Goal: Task Accomplishment & Management: Complete application form

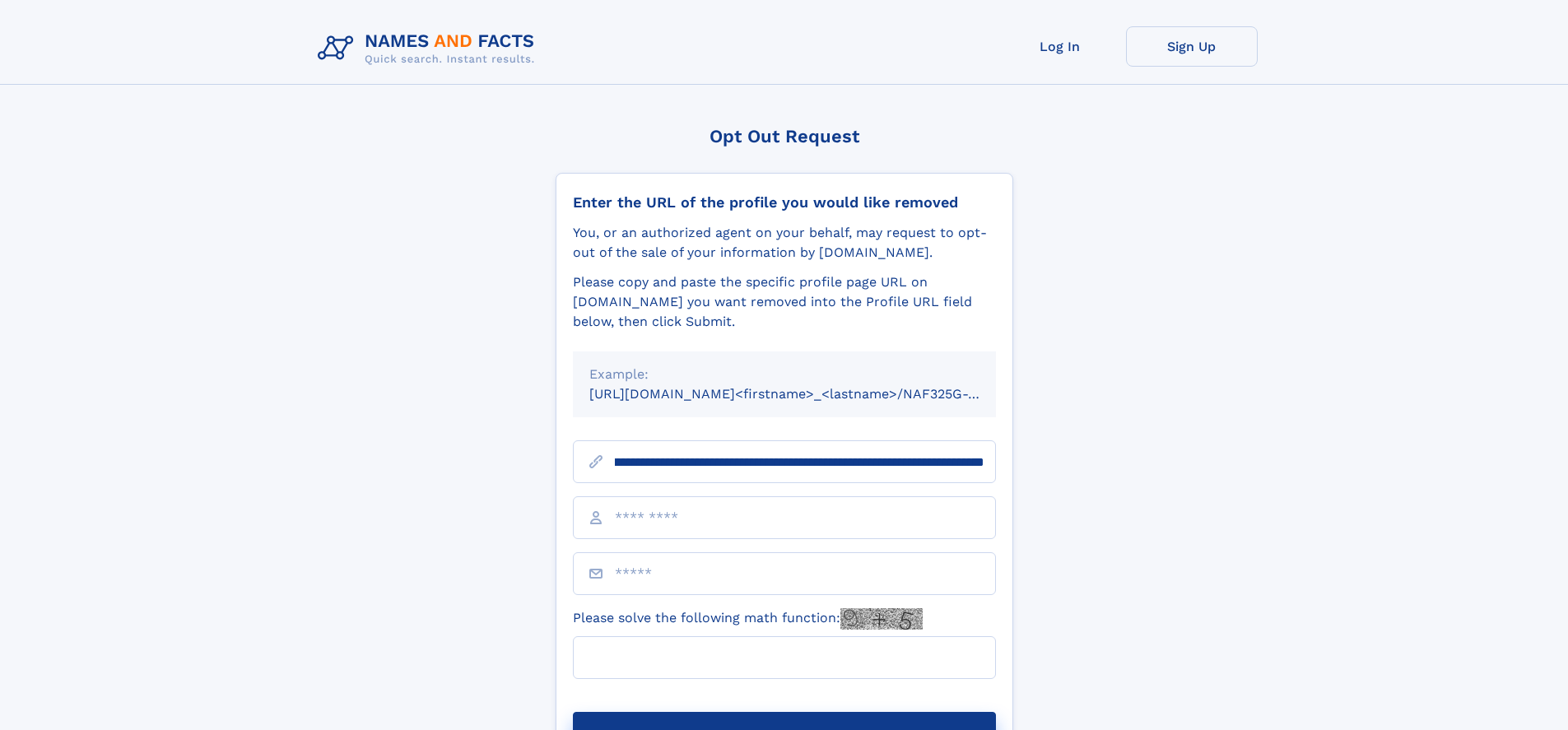
scroll to position [0, 204]
type input "**********"
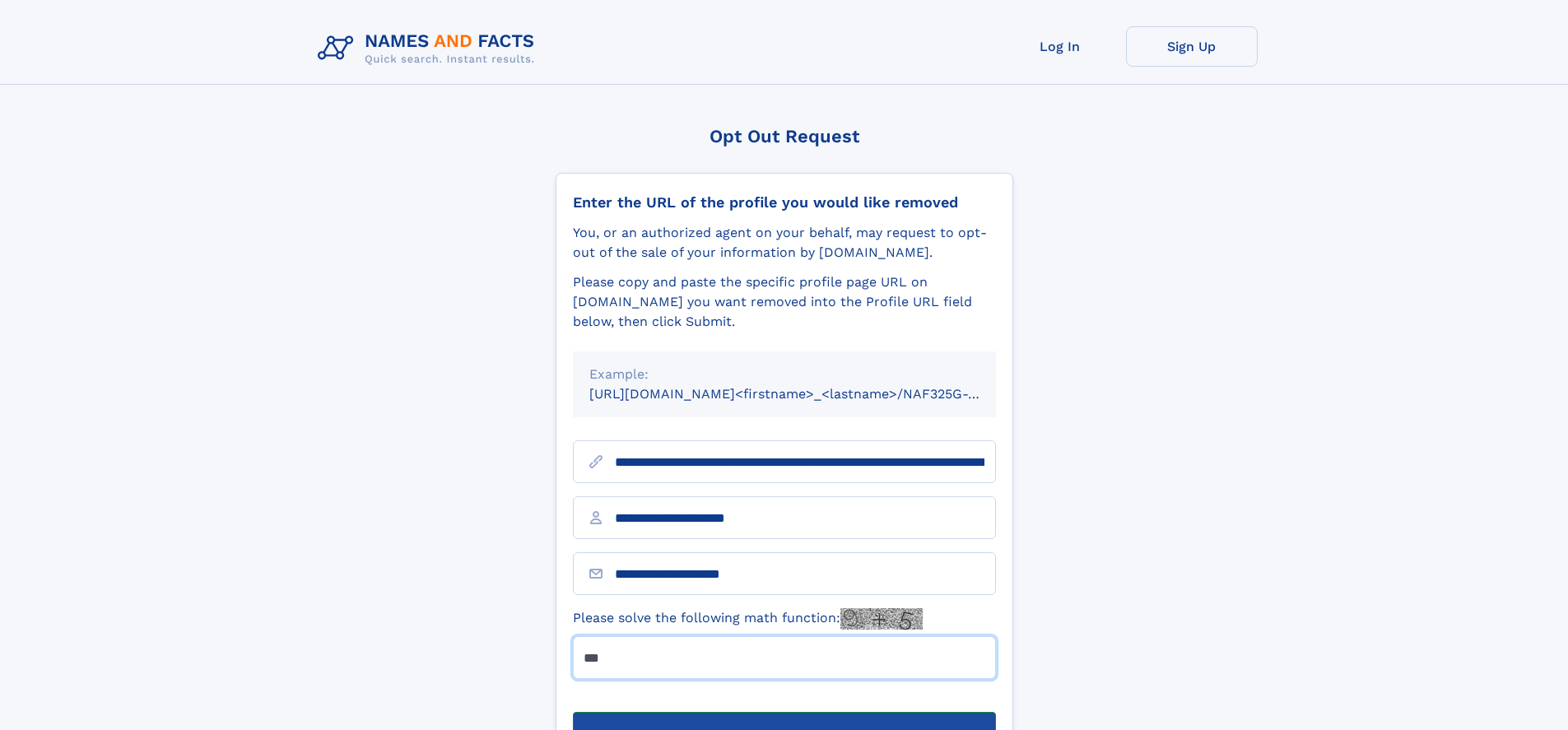
type input "***"
click at [784, 711] on button "Submit Opt Out Request" at bounding box center [784, 738] width 423 height 53
